Goal: Task Accomplishment & Management: Complete application form

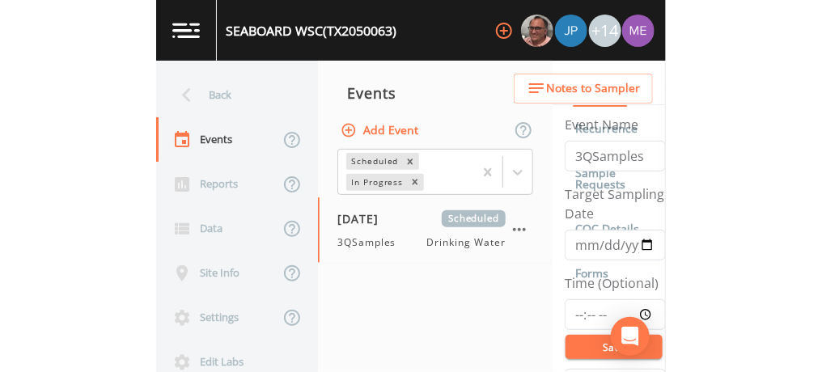
scroll to position [390, 0]
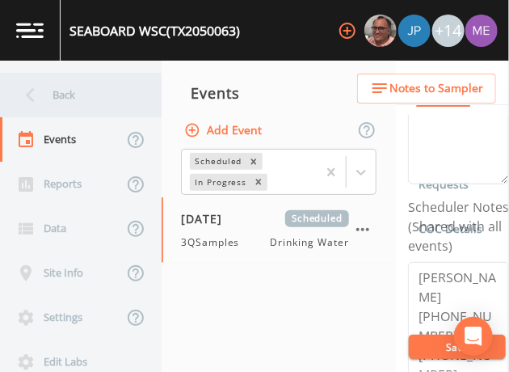
click at [65, 95] on div "Back" at bounding box center [73, 95] width 146 height 44
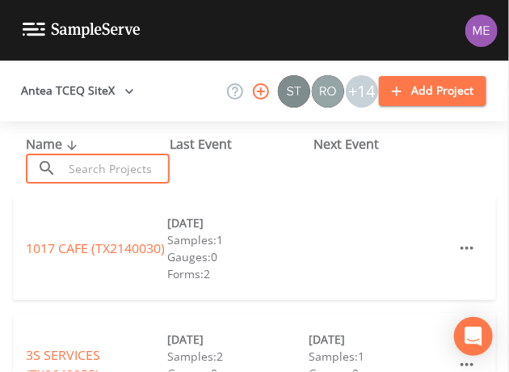
click at [94, 163] on input "text" at bounding box center [116, 169] width 107 height 30
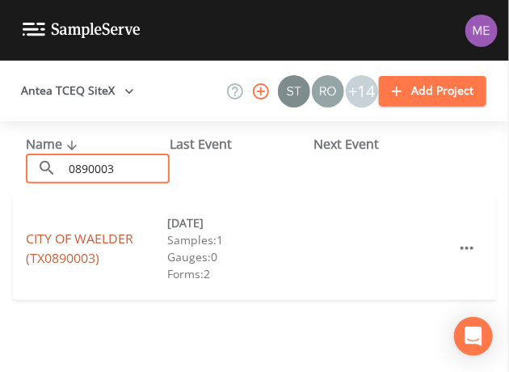
type input "0890003"
click at [95, 239] on link "CITY OF WAELDER (TX0890003)" at bounding box center [80, 248] width 108 height 37
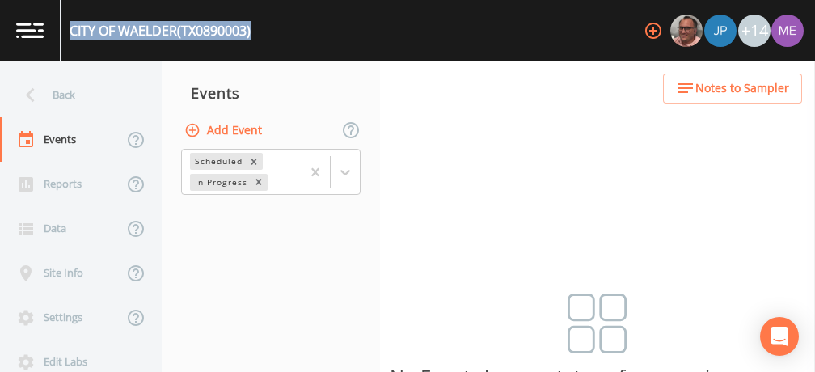
drag, startPoint x: 70, startPoint y: 31, endPoint x: 257, endPoint y: 24, distance: 187.7
click at [257, 24] on div "CITY OF WAELDER (TX0890003) +14" at bounding box center [407, 30] width 815 height 61
copy div "CITY OF WAELDER (TX0890003)"
click at [231, 135] on button "Add Event" at bounding box center [224, 131] width 87 height 30
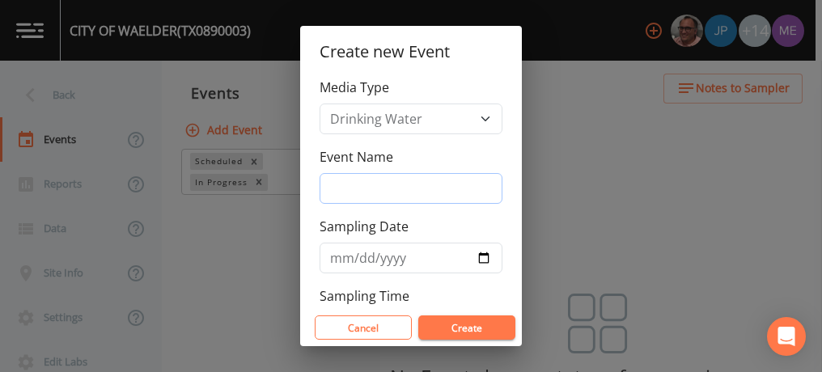
click at [374, 185] on input "Event Name" at bounding box center [410, 188] width 183 height 31
type input "3QSamples"
click at [347, 262] on input "Sampling Date" at bounding box center [410, 258] width 183 height 31
type input "[DATE]"
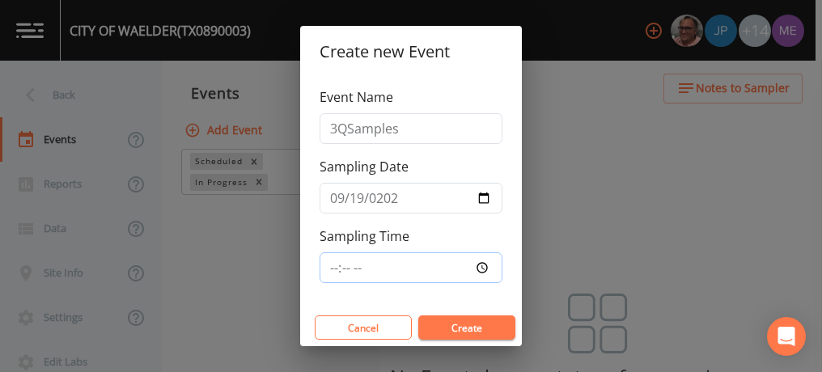
click at [334, 268] on input "Sampling Time" at bounding box center [410, 267] width 183 height 31
type input "09:00"
click at [450, 327] on button "Create" at bounding box center [466, 327] width 97 height 24
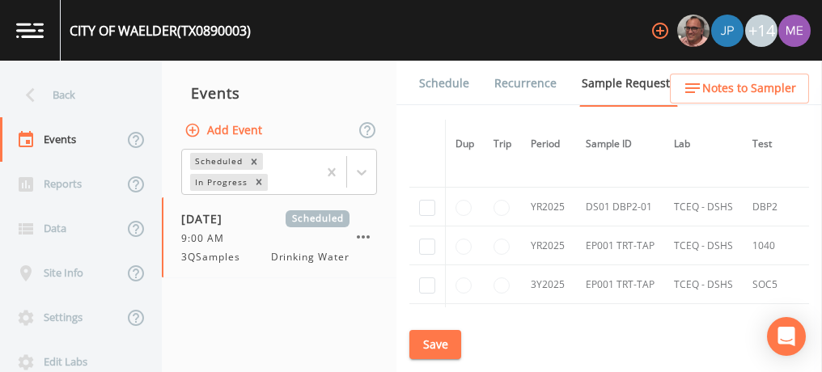
scroll to position [1531, 0]
click at [430, 202] on input "checkbox" at bounding box center [427, 209] width 16 height 16
checkbox input "true"
click at [433, 242] on input "checkbox" at bounding box center [427, 247] width 16 height 16
checkbox input "true"
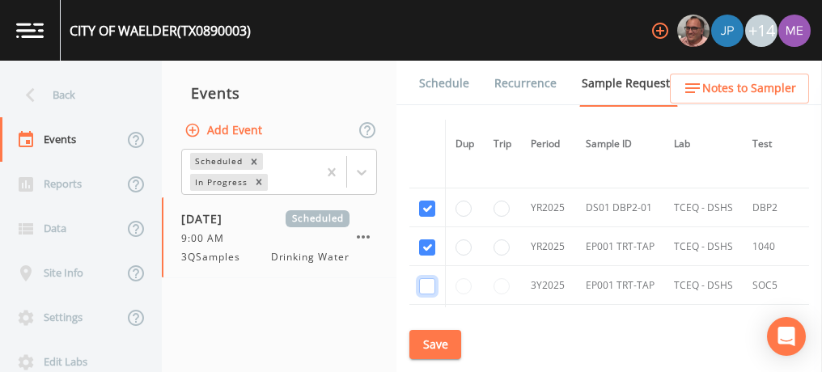
click at [433, 278] on input "checkbox" at bounding box center [427, 286] width 16 height 16
checkbox input "true"
click at [438, 349] on button "Save" at bounding box center [435, 345] width 52 height 30
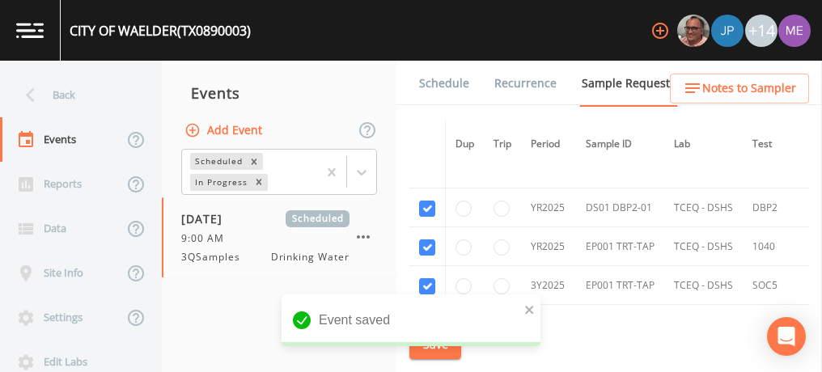
click at [427, 82] on link "Schedule" at bounding box center [443, 83] width 55 height 45
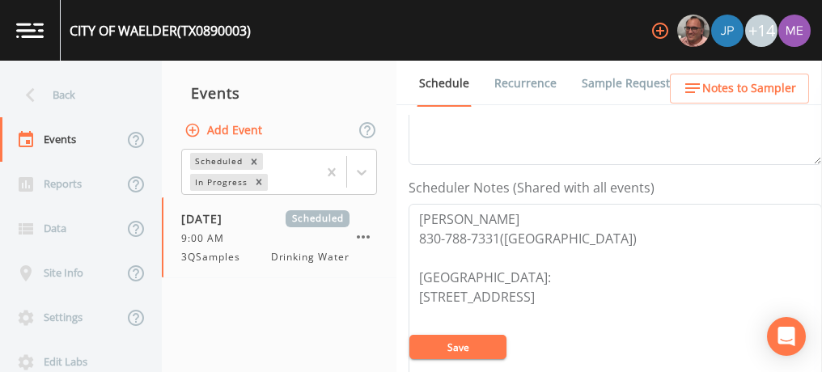
scroll to position [391, 0]
drag, startPoint x: 417, startPoint y: 214, endPoint x: 558, endPoint y: 229, distance: 141.5
click at [509, 229] on textarea "[PERSON_NAME] 830-788-7331([GEOGRAPHIC_DATA]) [GEOGRAPHIC_DATA]: [STREET_ADDRES…" at bounding box center [614, 305] width 413 height 205
click at [492, 339] on button "Save" at bounding box center [457, 347] width 97 height 24
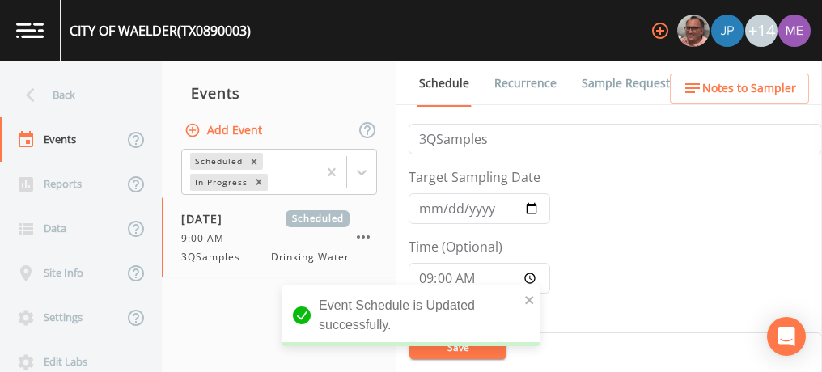
scroll to position [18, 0]
click at [442, 210] on input "[DATE]" at bounding box center [479, 207] width 142 height 31
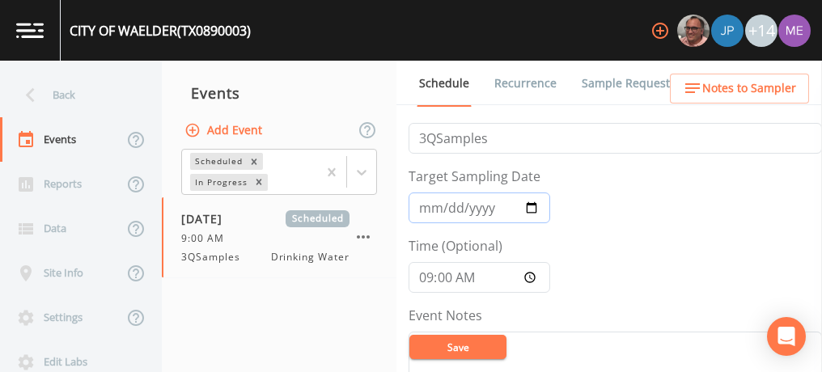
type input "[DATE]"
click at [479, 349] on button "Save" at bounding box center [457, 347] width 97 height 24
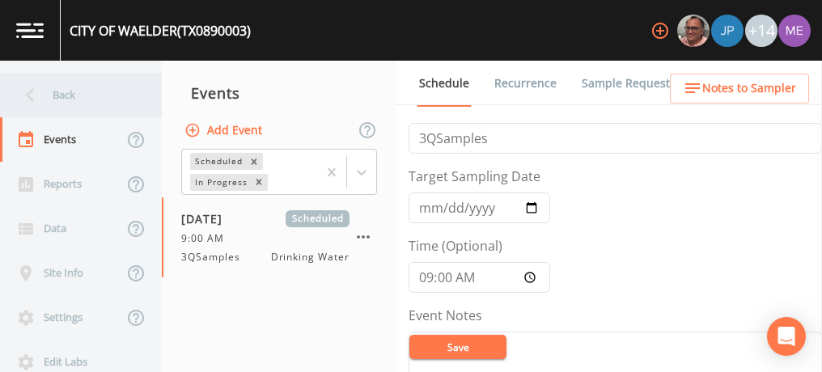
click at [55, 89] on div "Back" at bounding box center [73, 95] width 146 height 44
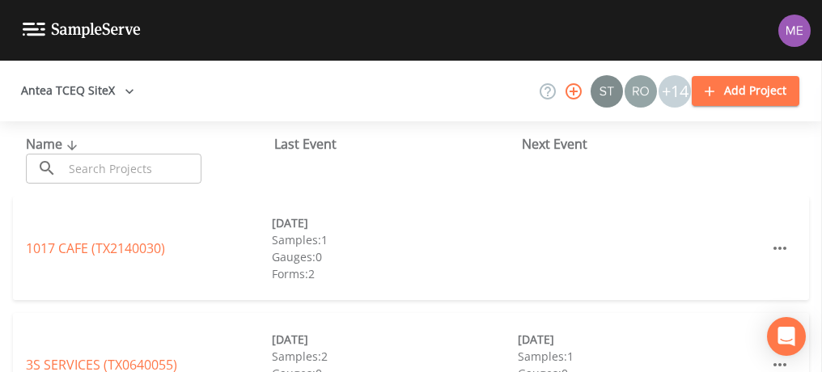
click at [120, 164] on input "text" at bounding box center [132, 169] width 138 height 30
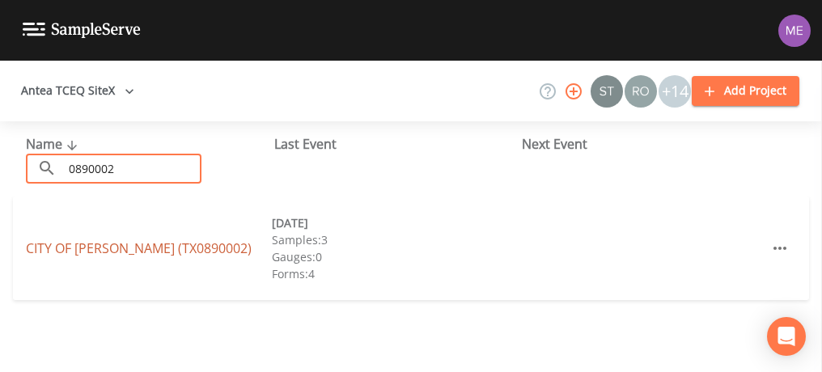
type input "0890002"
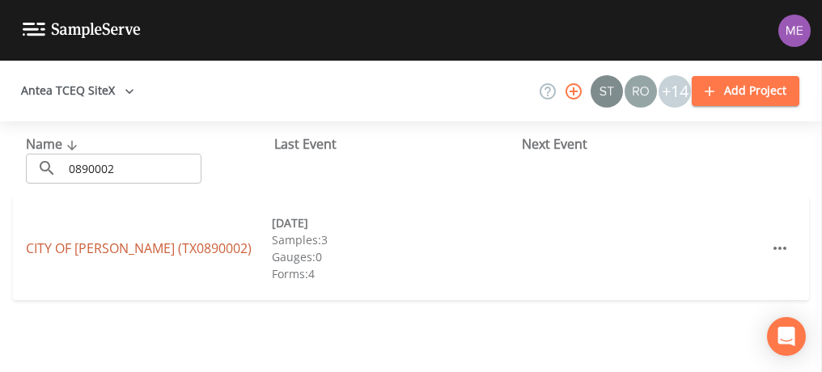
click at [70, 249] on link "[GEOGRAPHIC_DATA][PERSON_NAME] (TX0890002)" at bounding box center [139, 248] width 226 height 18
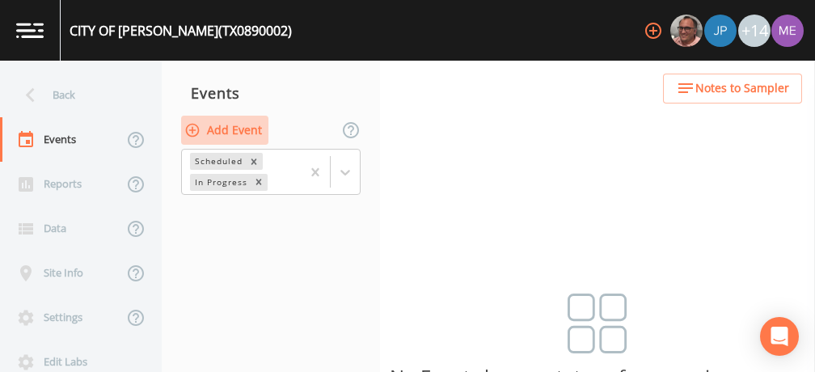
click at [230, 133] on button "Add Event" at bounding box center [224, 131] width 87 height 30
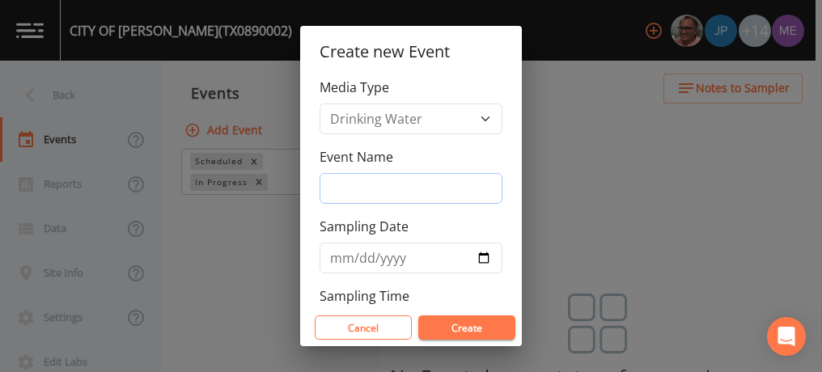
click at [356, 183] on input "Event Name" at bounding box center [410, 188] width 183 height 31
type input "3QSamples"
click at [346, 258] on input "Sampling Date" at bounding box center [410, 258] width 183 height 31
type input "[DATE]"
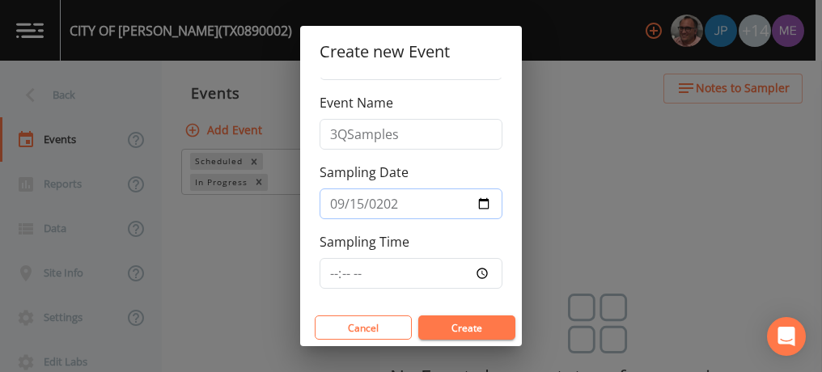
scroll to position [60, 0]
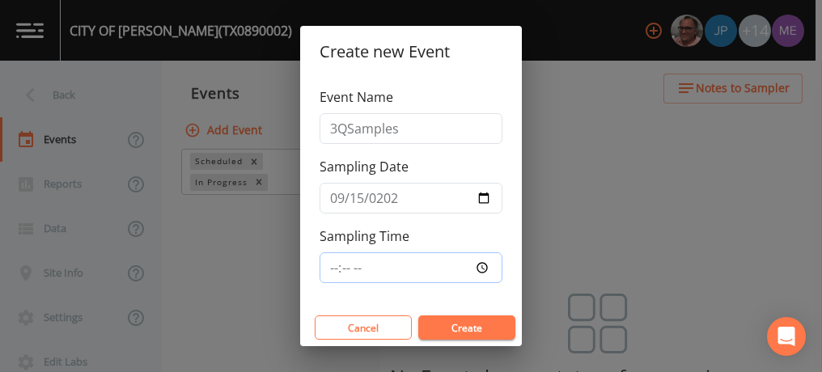
click at [332, 265] on input "Sampling Time" at bounding box center [410, 267] width 183 height 31
click at [335, 264] on input "04:21" at bounding box center [410, 267] width 183 height 31
type input "10:30"
click at [454, 329] on button "Create" at bounding box center [466, 327] width 97 height 24
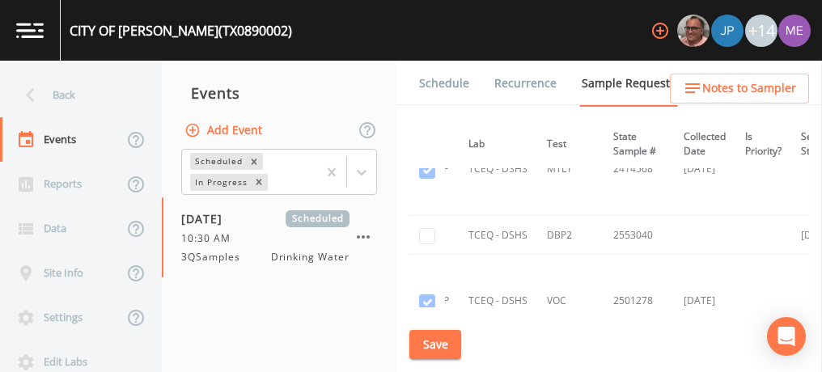
scroll to position [2651, 0]
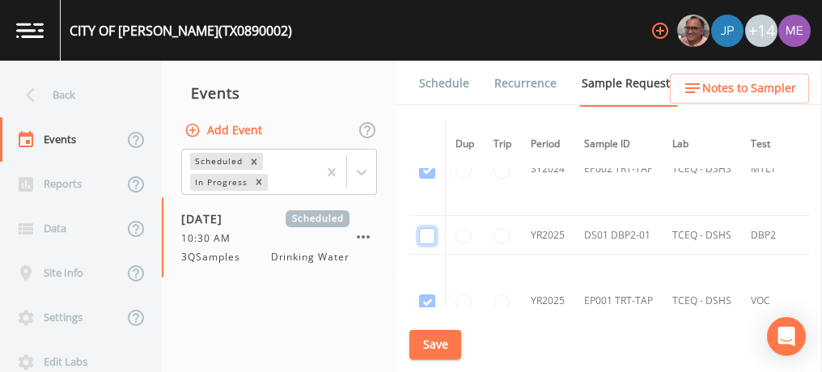
click at [425, 228] on input "checkbox" at bounding box center [427, 236] width 16 height 16
checkbox input "true"
click at [438, 333] on button "Save" at bounding box center [435, 345] width 52 height 30
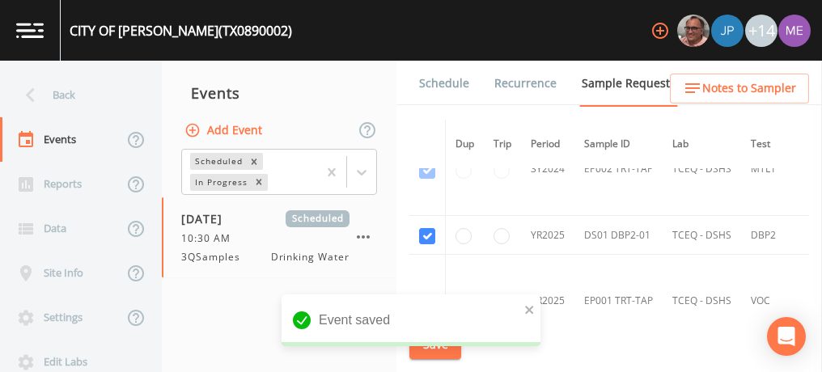
click at [435, 80] on link "Schedule" at bounding box center [443, 83] width 55 height 45
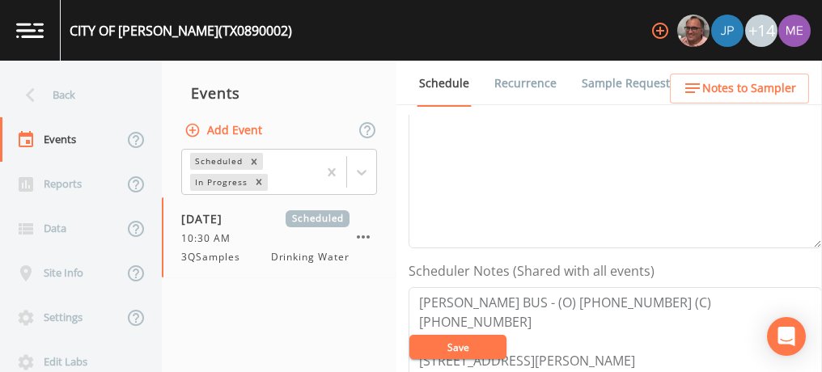
scroll to position [370, 0]
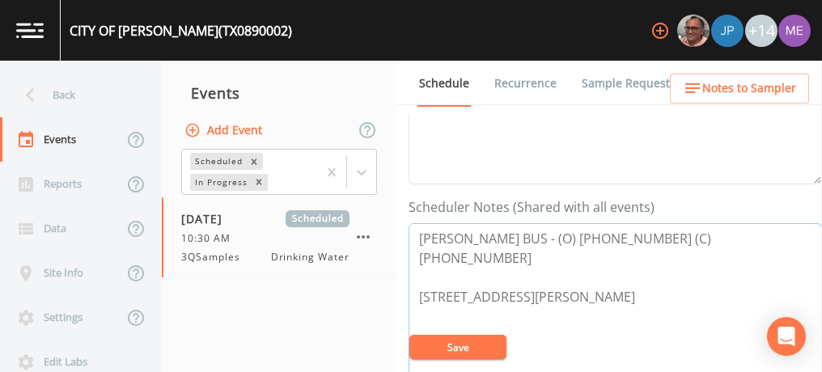
drag, startPoint x: 417, startPoint y: 235, endPoint x: 751, endPoint y: 217, distance: 334.5
click at [509, 217] on div "Scheduler Notes (Shared with all events) [PERSON_NAME] BUS - (O) [PHONE_NUMBER]…" at bounding box center [614, 312] width 413 height 231
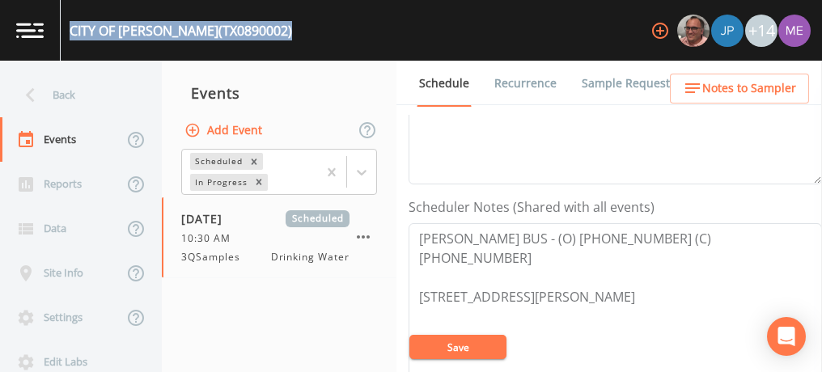
drag, startPoint x: 70, startPoint y: 31, endPoint x: 237, endPoint y: 28, distance: 166.6
click at [237, 28] on div "[GEOGRAPHIC_DATA][PERSON_NAME] (TX0890002) +14" at bounding box center [411, 30] width 822 height 61
copy div "[GEOGRAPHIC_DATA][PERSON_NAME] (TX0890002)"
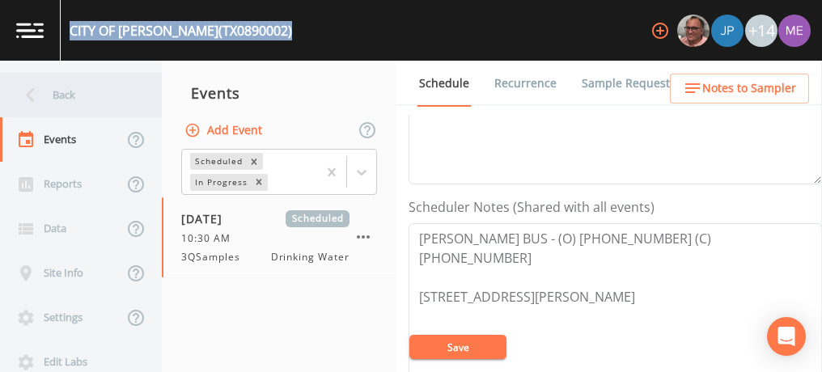
click at [67, 95] on div "Back" at bounding box center [73, 95] width 146 height 44
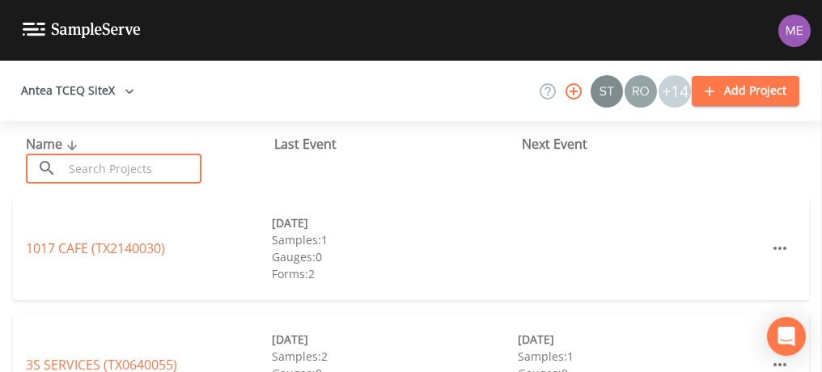
click at [96, 160] on input "text" at bounding box center [132, 169] width 138 height 30
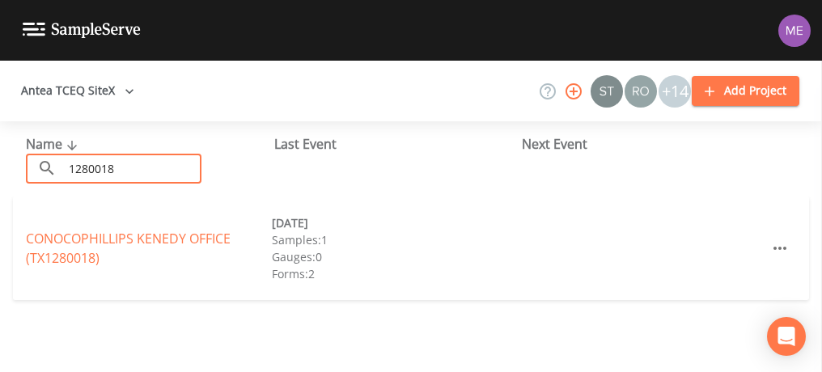
type input "1280018"
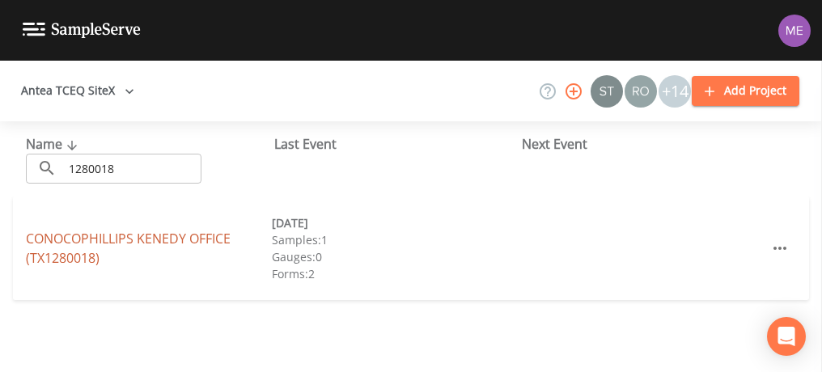
click at [153, 240] on link "CONOCOPHILLIPS KENEDY OFFICE (TX1280018)" at bounding box center [128, 248] width 205 height 37
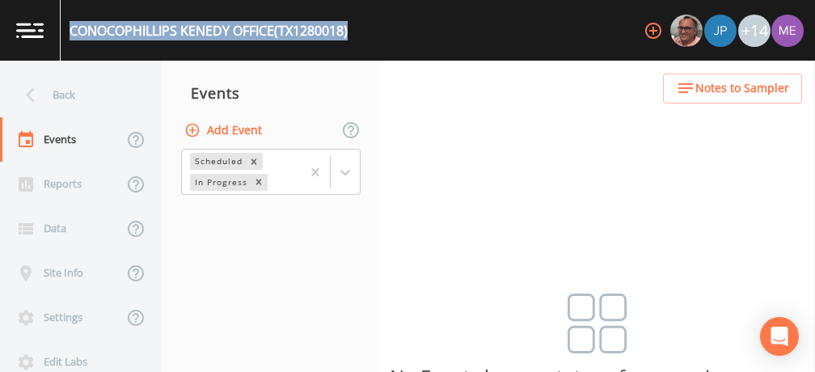
drag, startPoint x: 70, startPoint y: 28, endPoint x: 353, endPoint y: 29, distance: 283.0
click at [353, 29] on div "CONOCOPHILLIPS KENEDY OFFICE (TX1280018) +14" at bounding box center [407, 30] width 815 height 61
copy div "CONOCOPHILLIPS KENEDY OFFICE (TX1280018)"
click at [237, 127] on button "Add Event" at bounding box center [224, 131] width 87 height 30
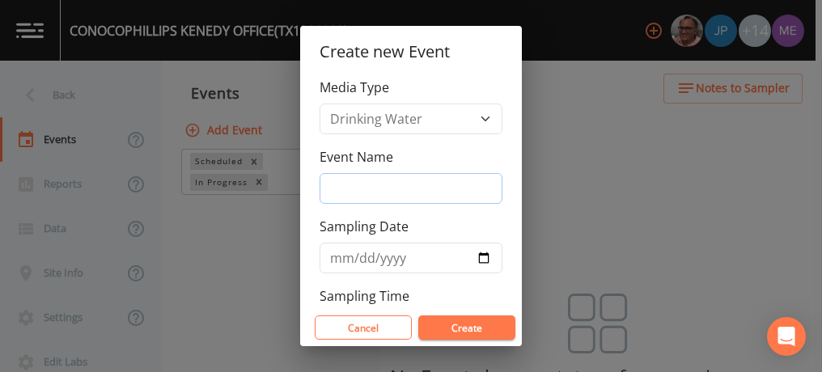
click at [341, 186] on input "Event Name" at bounding box center [410, 188] width 183 height 31
type input "3QSamples"
click at [342, 257] on input "Sampling Date" at bounding box center [410, 258] width 183 height 31
type input "[DATE]"
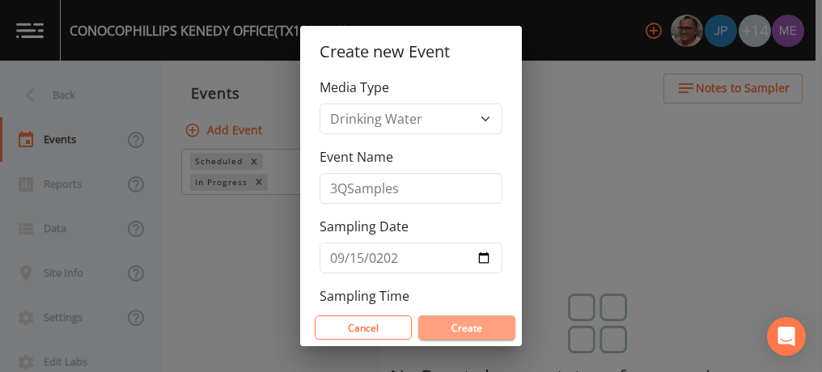
click at [433, 323] on button "Create" at bounding box center [466, 327] width 97 height 24
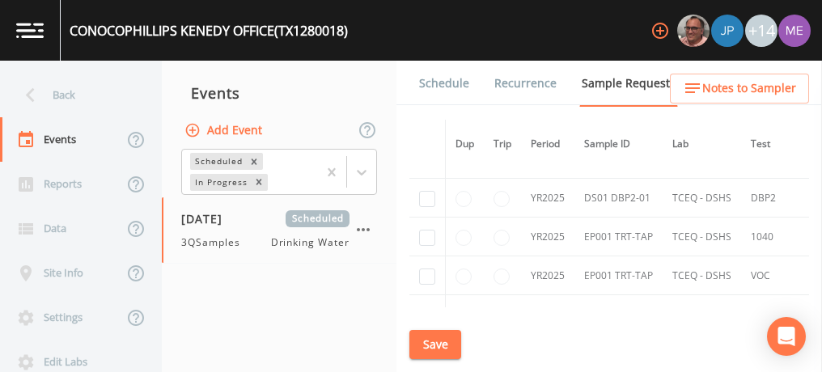
scroll to position [1355, 0]
click at [425, 190] on input "checkbox" at bounding box center [427, 198] width 16 height 16
checkbox input "true"
click at [427, 229] on input "checkbox" at bounding box center [427, 237] width 16 height 16
checkbox input "true"
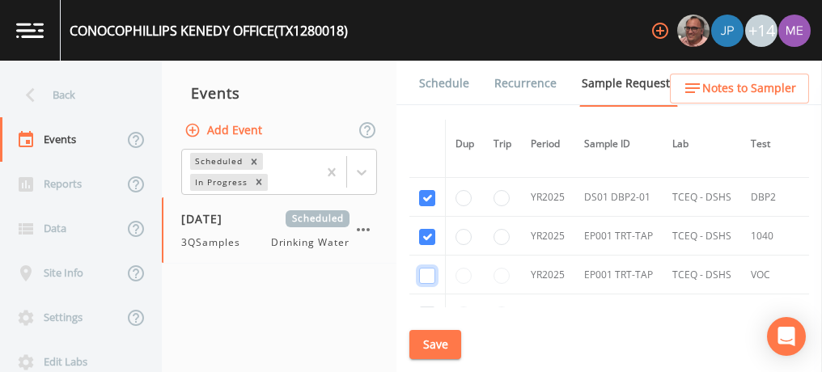
click at [433, 269] on input "checkbox" at bounding box center [427, 276] width 16 height 16
checkbox input "true"
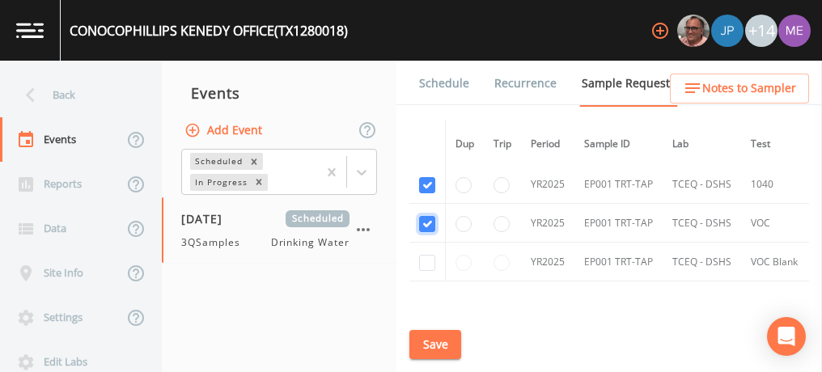
scroll to position [1408, 0]
click at [425, 254] on input "checkbox" at bounding box center [427, 262] width 16 height 16
checkbox input "true"
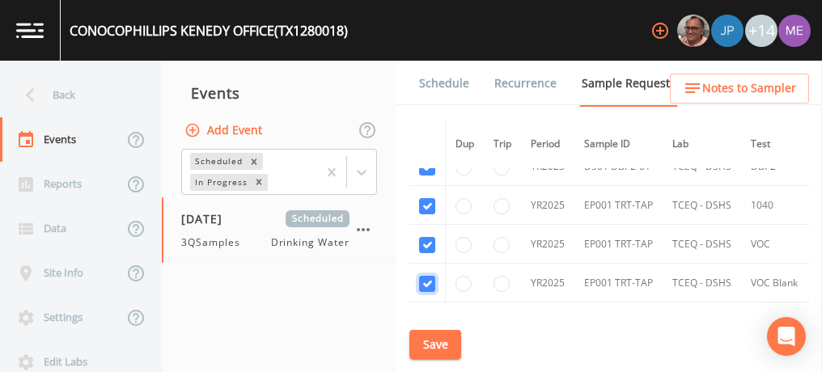
scroll to position [1387, 0]
click at [446, 348] on button "Save" at bounding box center [435, 345] width 52 height 30
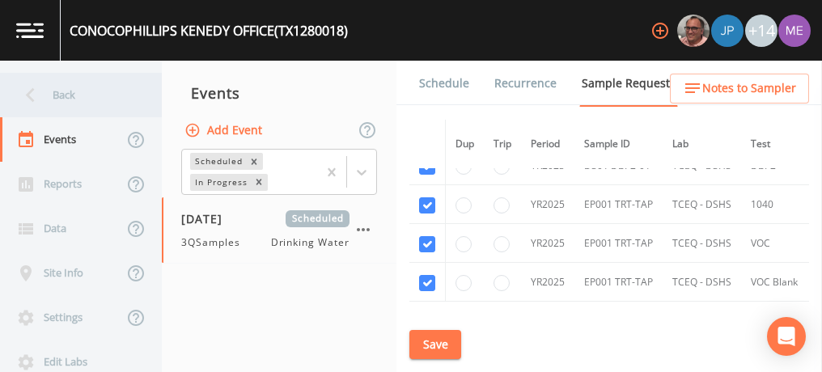
click at [70, 99] on div "Back" at bounding box center [73, 95] width 146 height 44
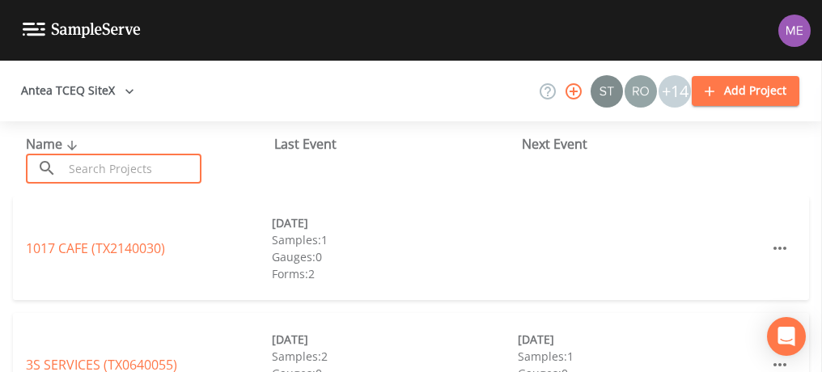
click at [104, 173] on input "text" at bounding box center [132, 169] width 138 height 30
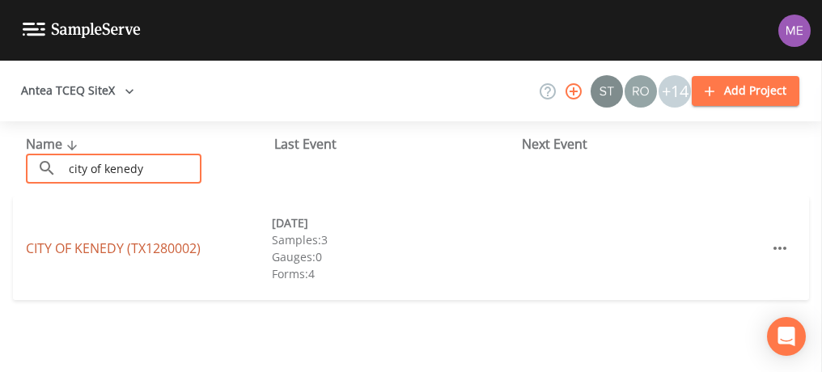
type input "city of kenedy"
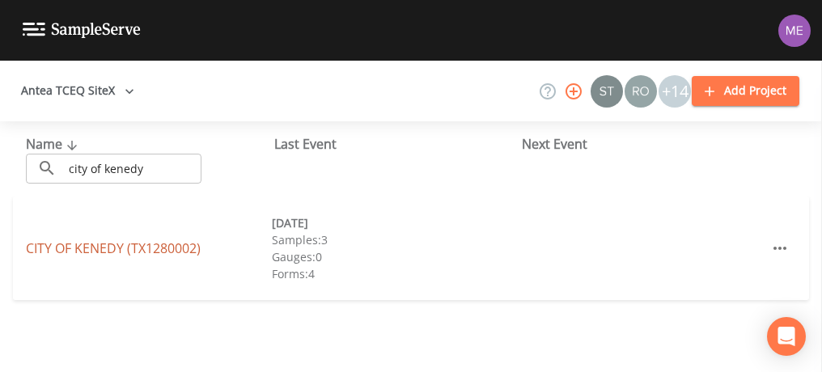
click at [91, 246] on link "CITY OF KENEDY (TX1280002)" at bounding box center [113, 248] width 175 height 18
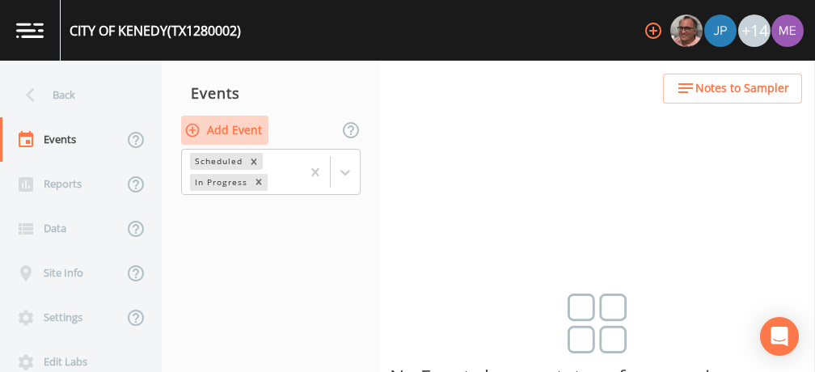
click at [239, 131] on button "Add Event" at bounding box center [224, 131] width 87 height 30
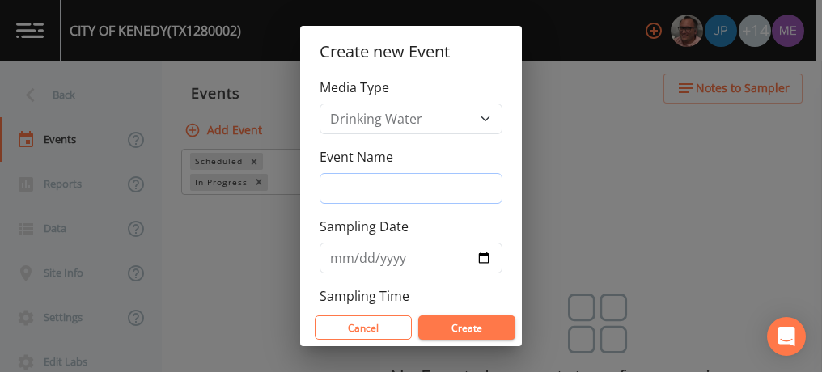
click at [348, 186] on input "Event Name" at bounding box center [410, 188] width 183 height 31
type input "3QSamples"
click at [345, 255] on input "Sampling Date" at bounding box center [410, 258] width 183 height 31
type input "[DATE]"
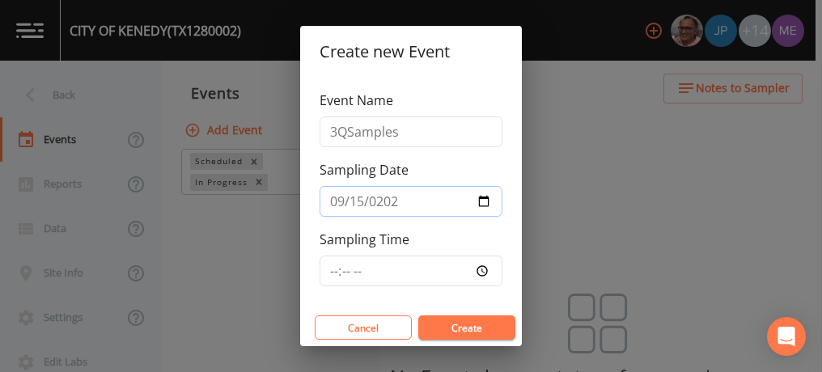
scroll to position [60, 0]
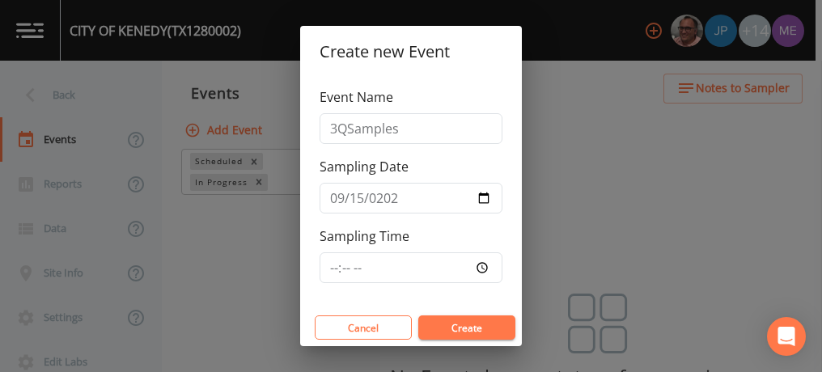
click at [445, 332] on button "Create" at bounding box center [466, 327] width 97 height 24
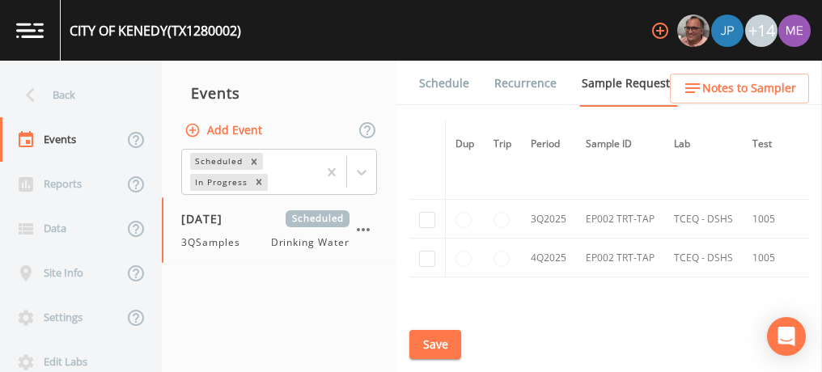
scroll to position [1644, 0]
click at [429, 211] on input "checkbox" at bounding box center [427, 219] width 16 height 16
checkbox input "true"
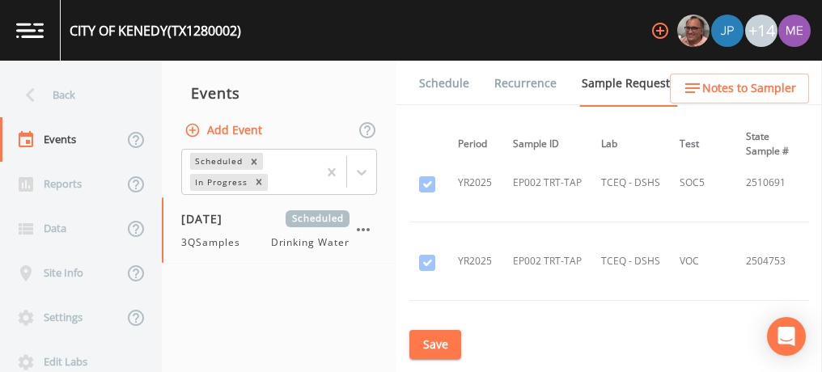
scroll to position [1045, 0]
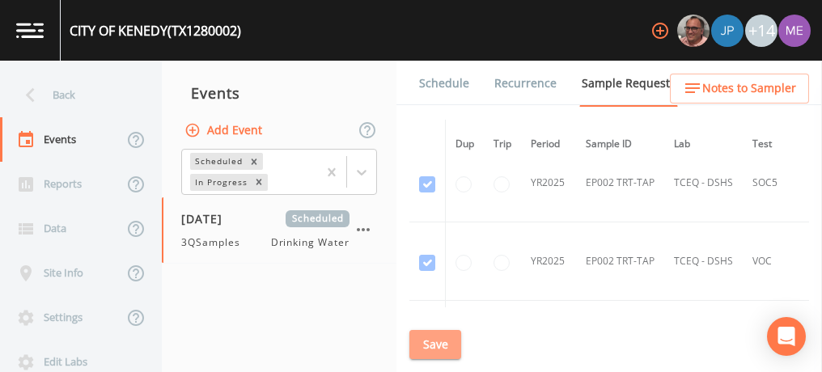
click at [438, 339] on button "Save" at bounding box center [435, 345] width 52 height 30
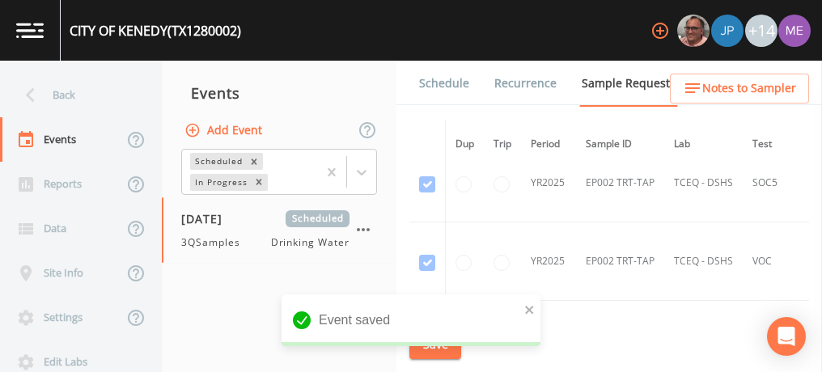
click at [450, 76] on link "Schedule" at bounding box center [443, 83] width 55 height 45
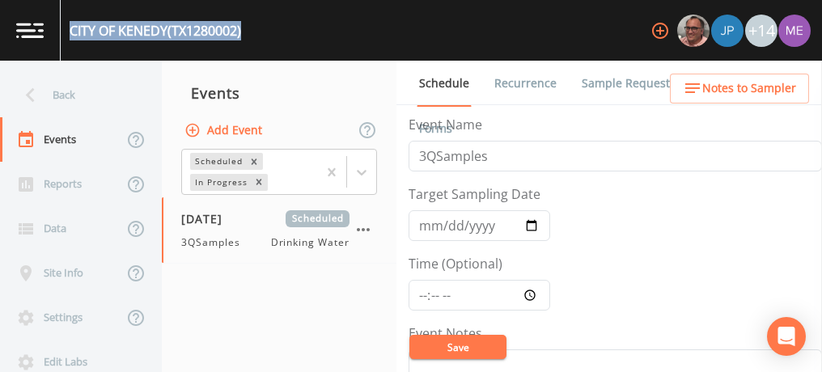
drag, startPoint x: 71, startPoint y: 32, endPoint x: 244, endPoint y: 33, distance: 173.1
click at [241, 33] on div "CITY OF KENEDY (TX1280002)" at bounding box center [155, 30] width 171 height 19
copy div "CITY OF KENEDY (TX1280002)"
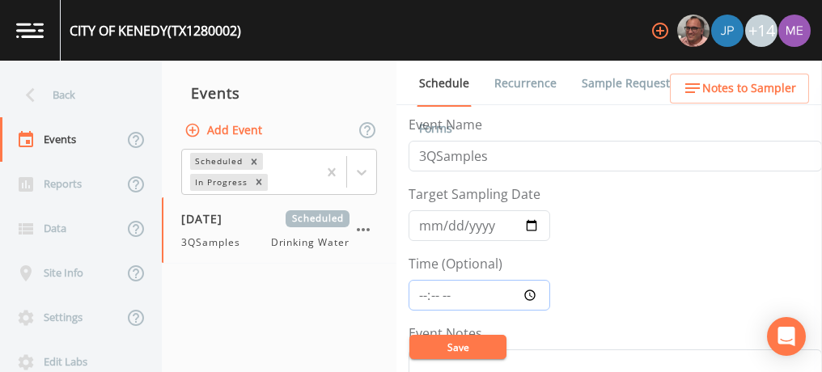
click at [421, 288] on input "Time (Optional)" at bounding box center [479, 295] width 142 height 31
type input "13:00"
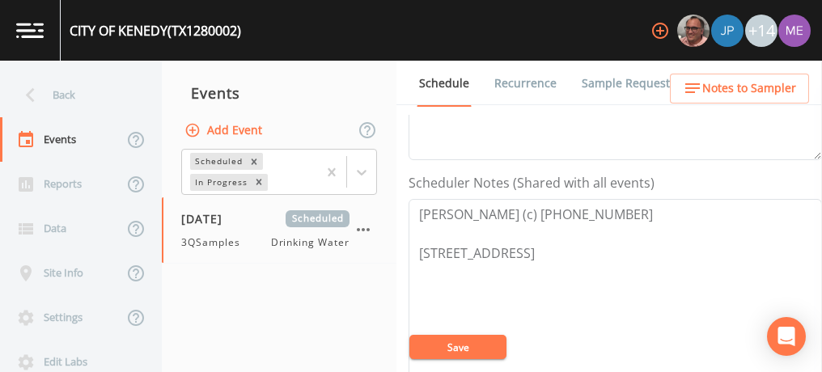
scroll to position [396, 0]
drag, startPoint x: 417, startPoint y: 208, endPoint x: 621, endPoint y: 209, distance: 203.8
click at [509, 209] on textarea "[PERSON_NAME] (c) [PHONE_NUMBER] [STREET_ADDRESS]" at bounding box center [614, 299] width 413 height 205
click at [438, 344] on button "Save" at bounding box center [457, 347] width 97 height 24
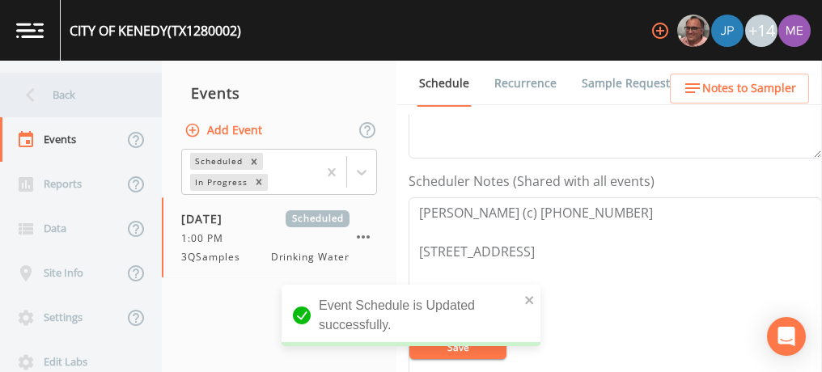
click at [72, 94] on div "Back" at bounding box center [73, 95] width 146 height 44
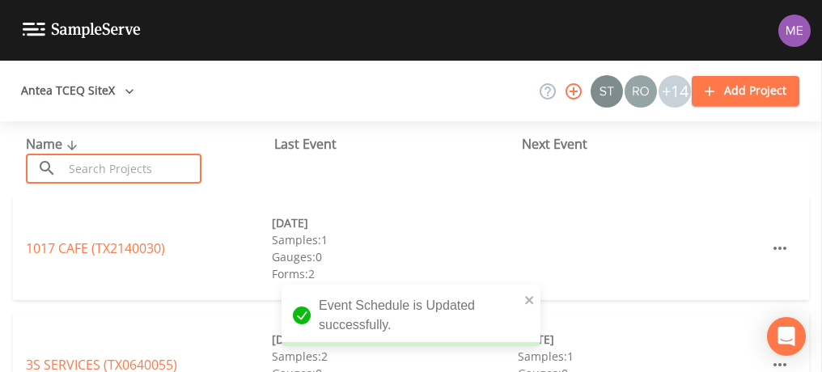
click at [110, 167] on input "text" at bounding box center [132, 169] width 138 height 30
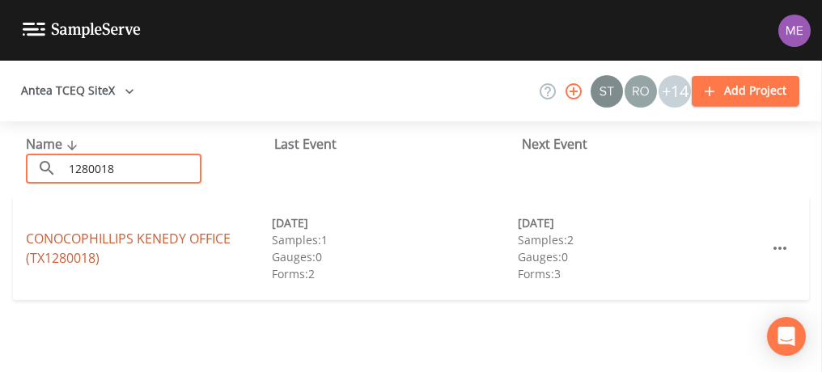
type input "1280018"
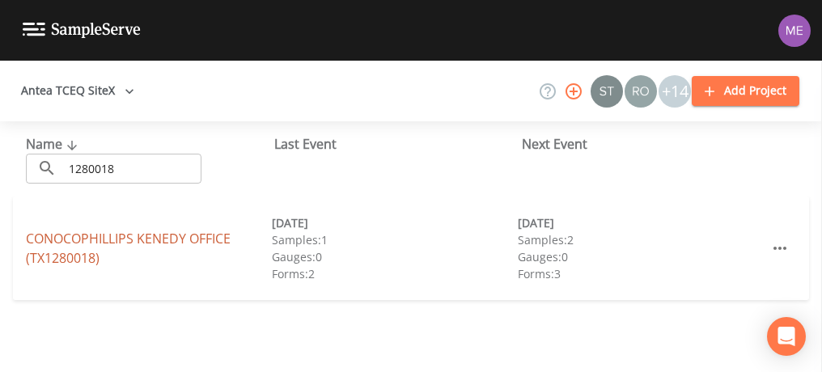
click at [75, 235] on link "CONOCOPHILLIPS KENEDY OFFICE (TX1280018)" at bounding box center [128, 248] width 205 height 37
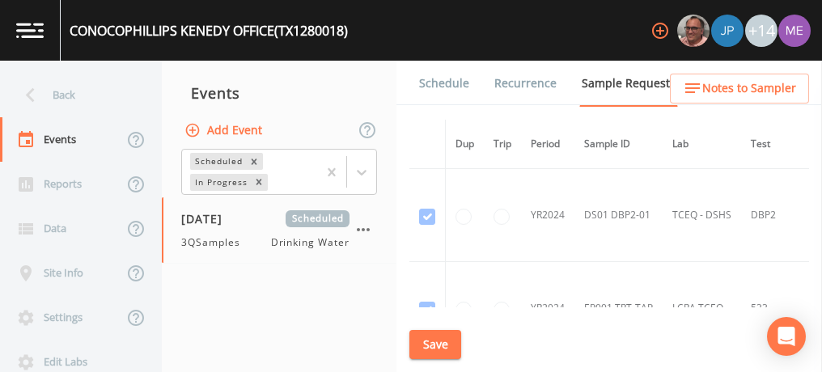
click at [439, 84] on link "Schedule" at bounding box center [443, 83] width 55 height 45
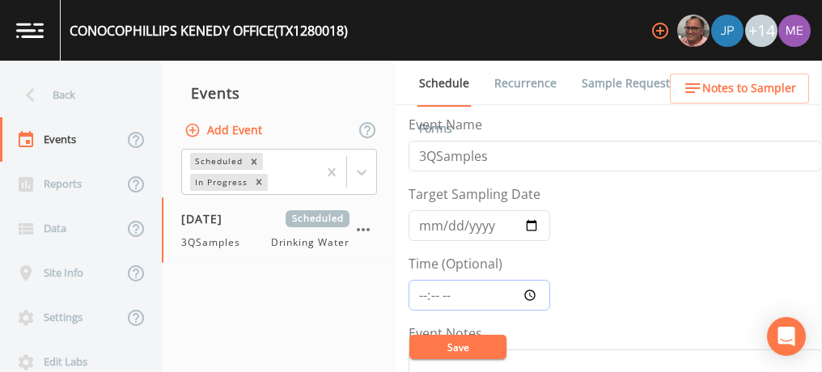
click at [420, 291] on input "Time (Optional)" at bounding box center [479, 295] width 142 height 31
type input "11:45"
click at [450, 344] on button "Save" at bounding box center [457, 347] width 97 height 24
